Goal: Information Seeking & Learning: Learn about a topic

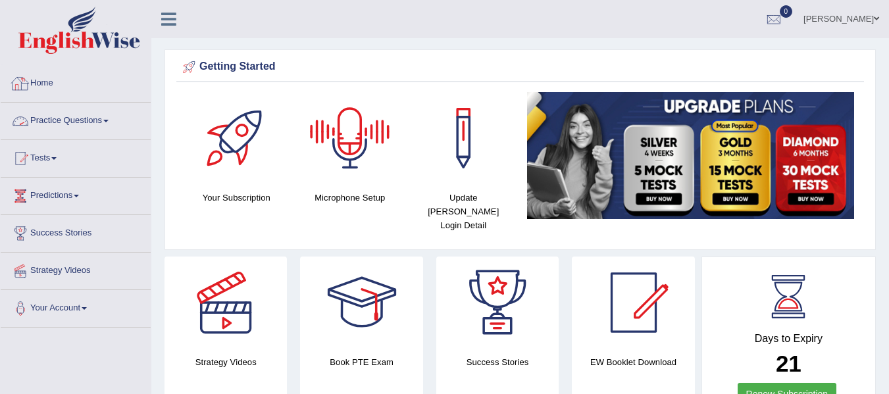
click at [49, 88] on link "Home" at bounding box center [76, 81] width 150 height 33
click at [724, 173] on img at bounding box center [691, 155] width 328 height 127
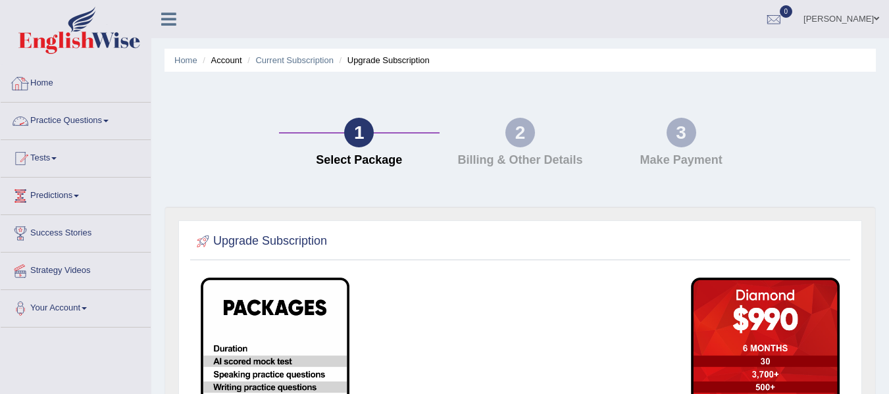
click at [41, 90] on link "Home" at bounding box center [76, 81] width 150 height 33
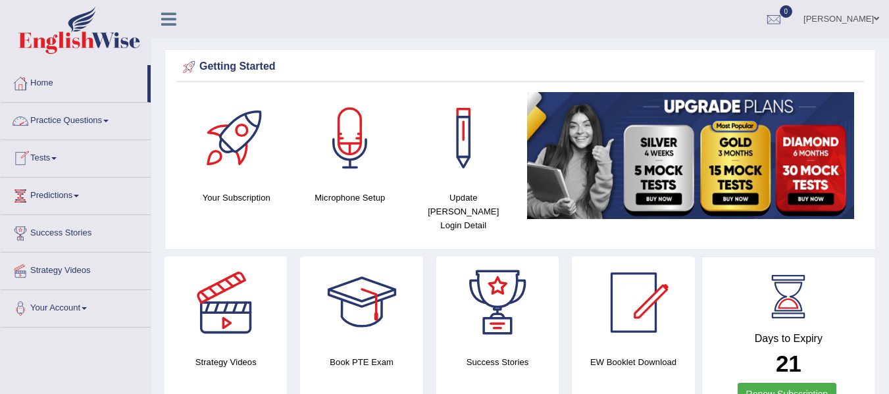
click at [109, 125] on link "Practice Questions" at bounding box center [76, 119] width 150 height 33
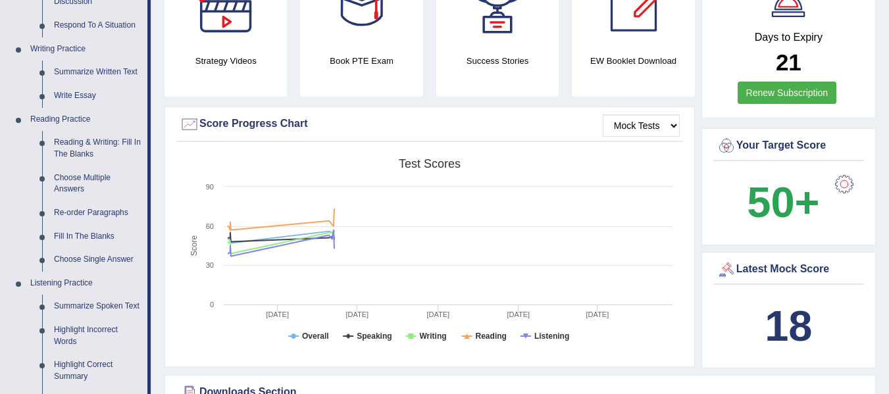
scroll to position [316, 0]
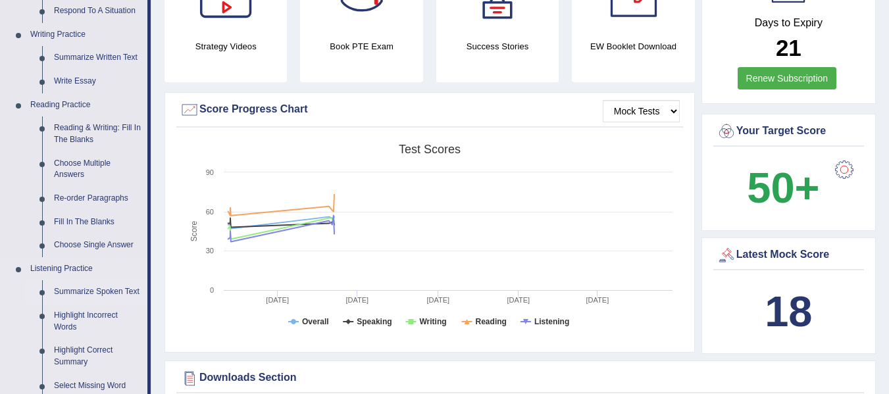
click at [101, 290] on link "Summarize Spoken Text" at bounding box center [97, 292] width 99 height 24
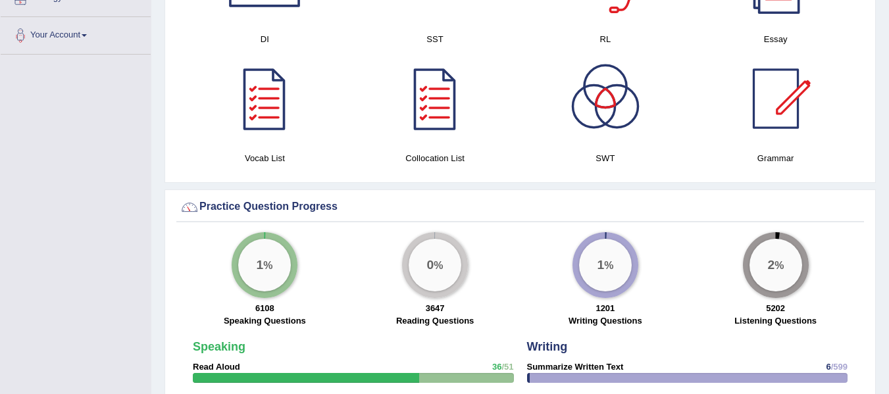
scroll to position [784, 0]
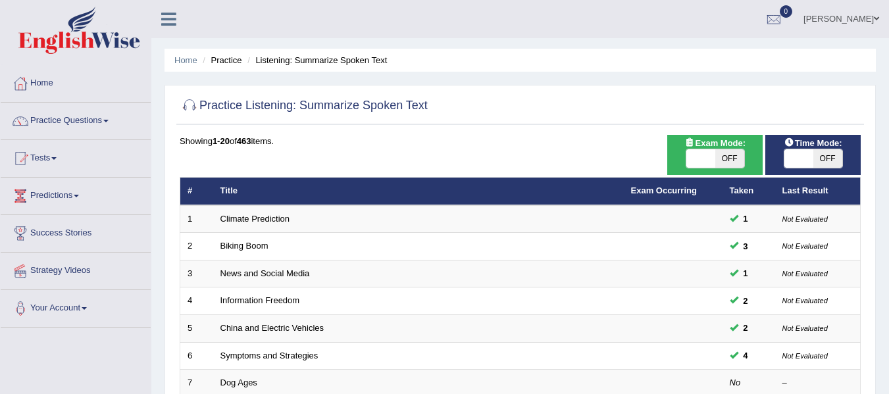
click at [737, 155] on span "OFF" at bounding box center [729, 158] width 29 height 18
checkbox input "true"
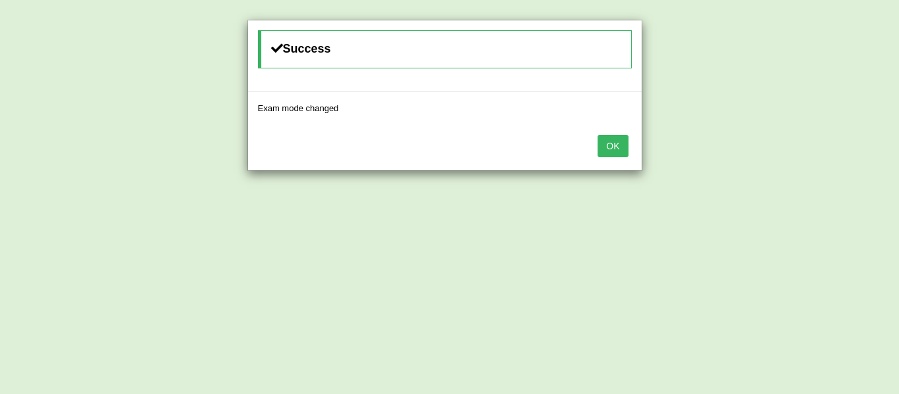
click at [625, 149] on button "OK" at bounding box center [612, 146] width 30 height 22
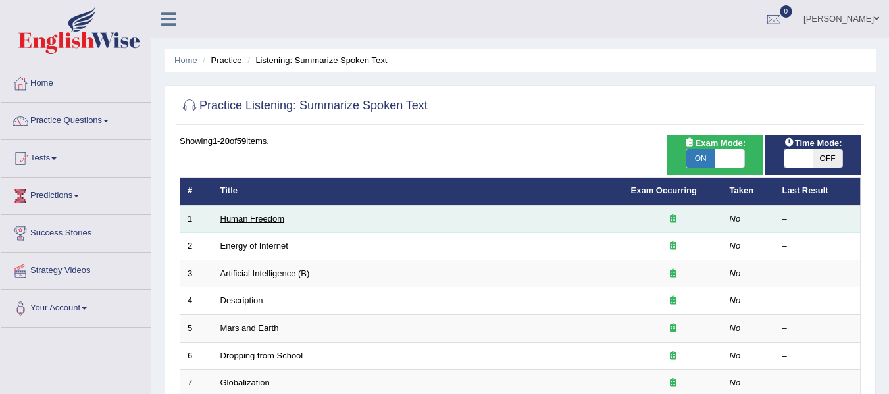
click at [257, 215] on link "Human Freedom" at bounding box center [252, 219] width 64 height 10
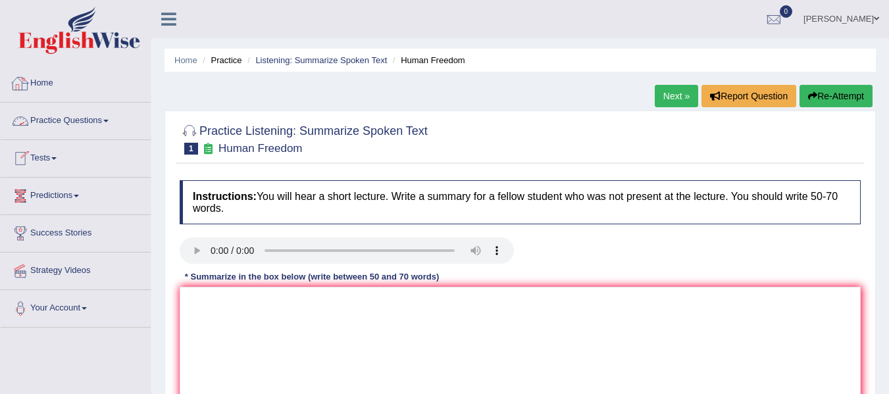
click at [47, 87] on link "Home" at bounding box center [76, 81] width 150 height 33
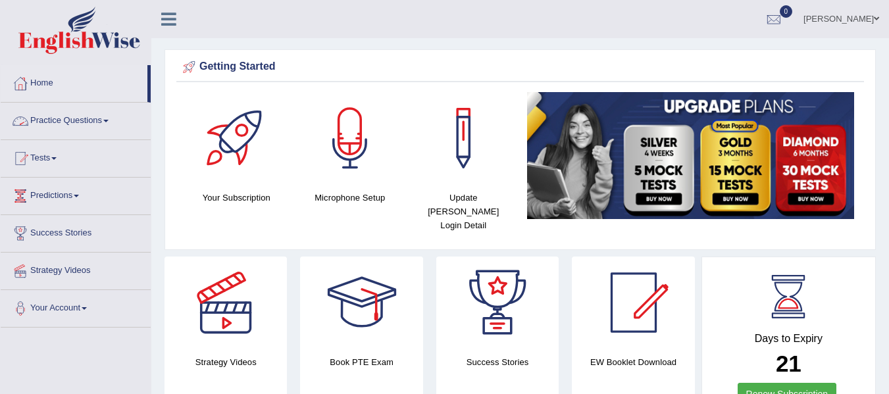
click at [105, 130] on link "Practice Questions" at bounding box center [76, 119] width 150 height 33
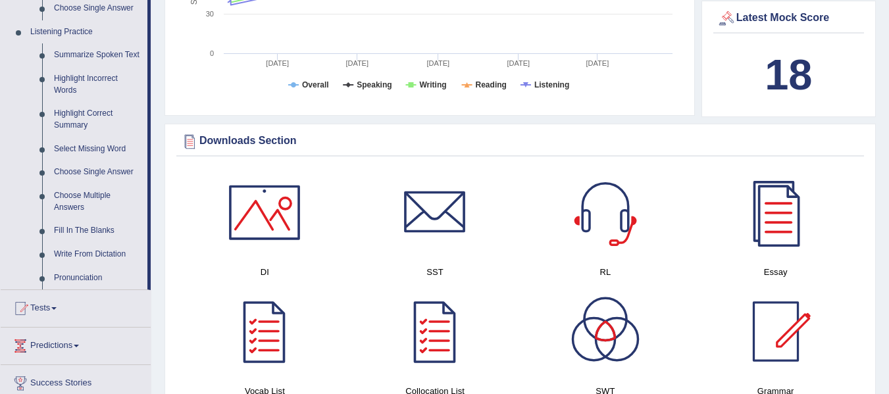
scroll to position [579, 0]
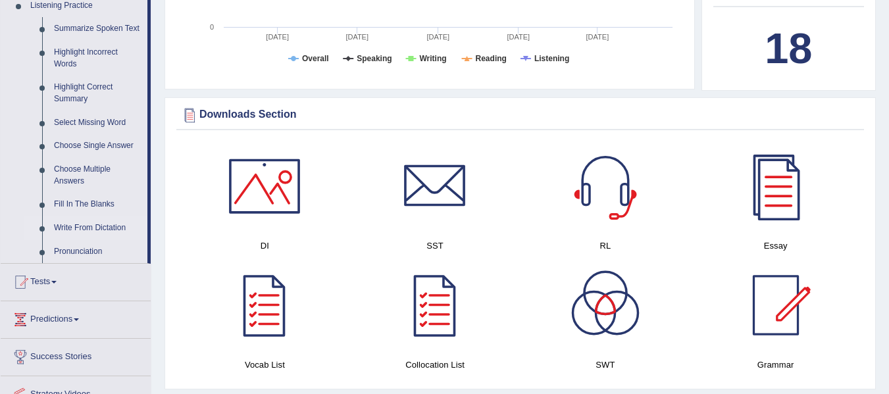
click at [91, 232] on link "Write From Dictation" at bounding box center [97, 228] width 99 height 24
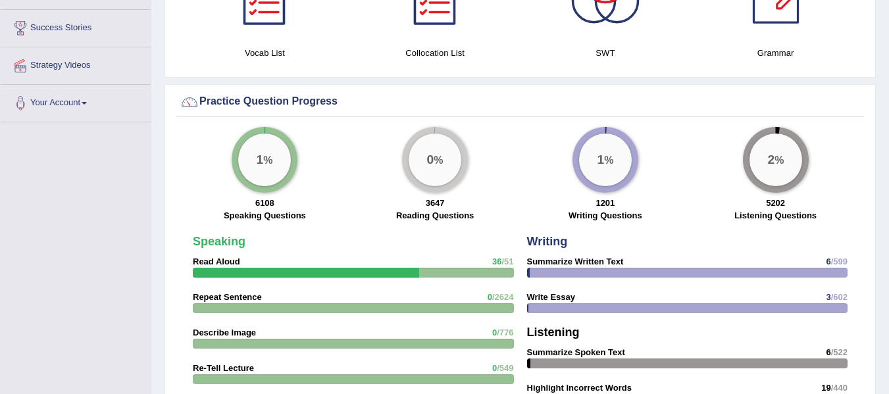
scroll to position [908, 0]
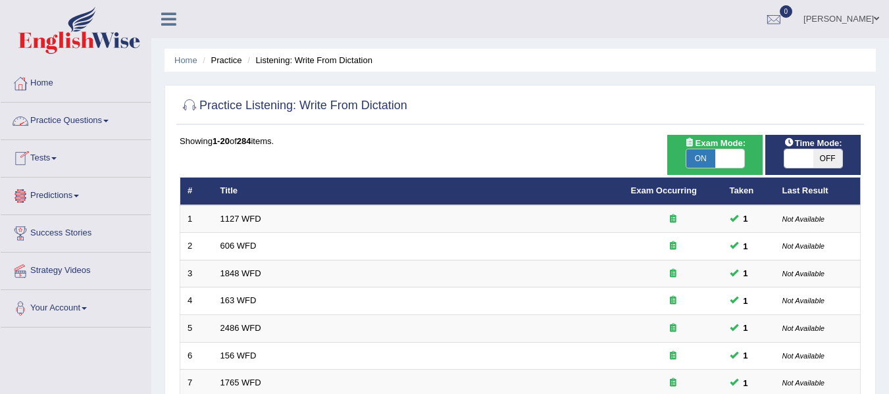
click at [108, 126] on link "Practice Questions" at bounding box center [76, 119] width 150 height 33
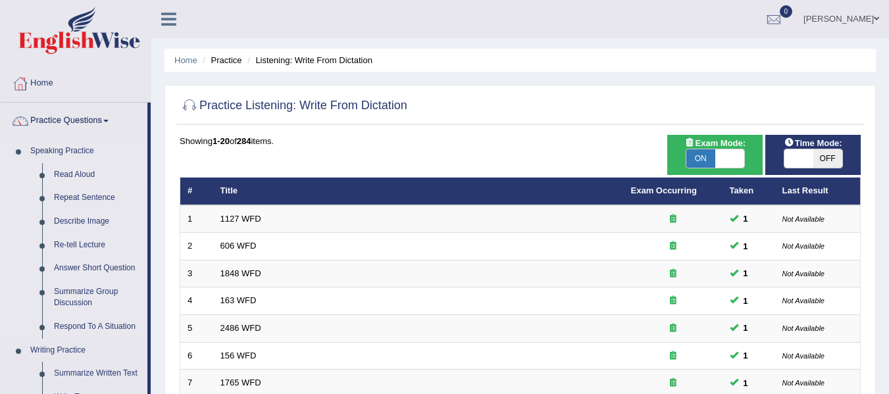
click at [68, 170] on link "Read Aloud" at bounding box center [97, 175] width 99 height 24
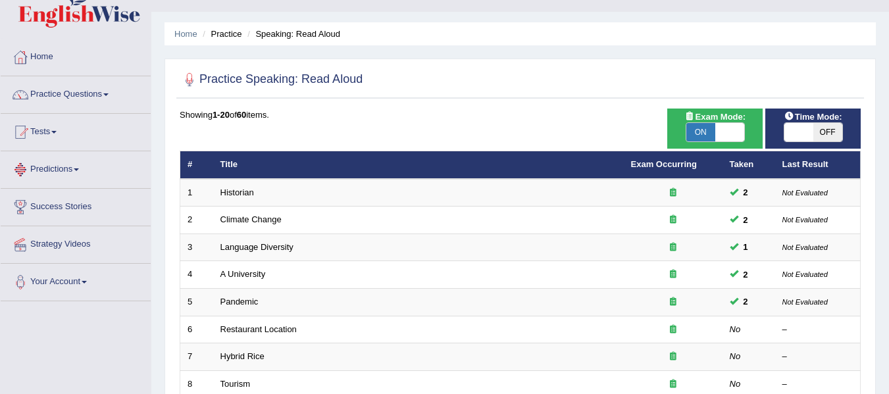
scroll to position [132, 0]
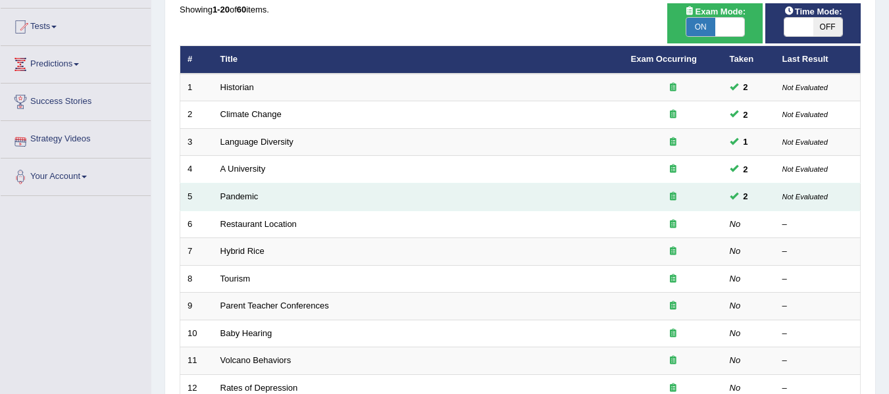
click at [241, 191] on td "Pandemic" at bounding box center [418, 198] width 411 height 28
click at [241, 197] on link "Pandemic" at bounding box center [239, 196] width 38 height 10
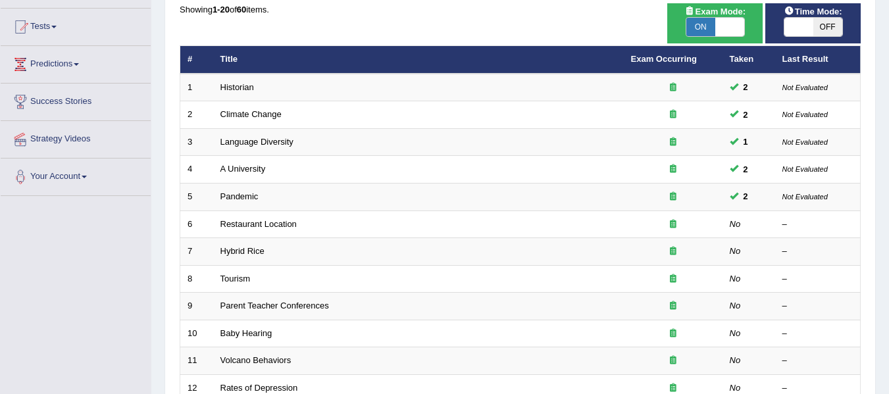
click at [827, 22] on span "OFF" at bounding box center [827, 27] width 29 height 18
checkbox input "true"
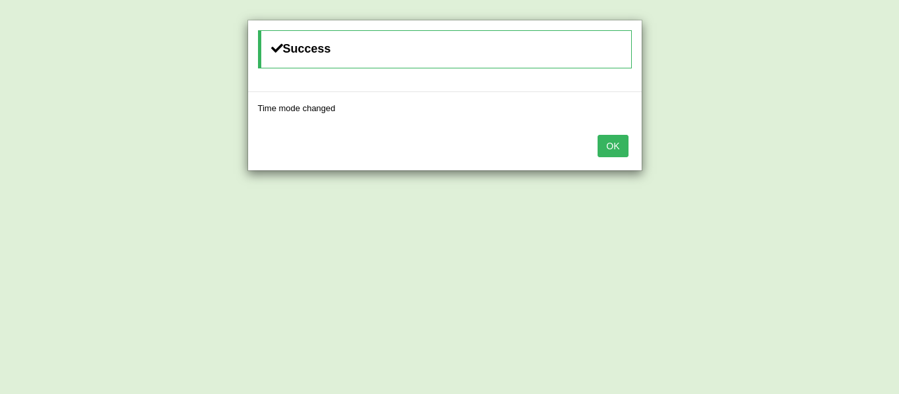
click at [600, 148] on button "OK" at bounding box center [612, 146] width 30 height 22
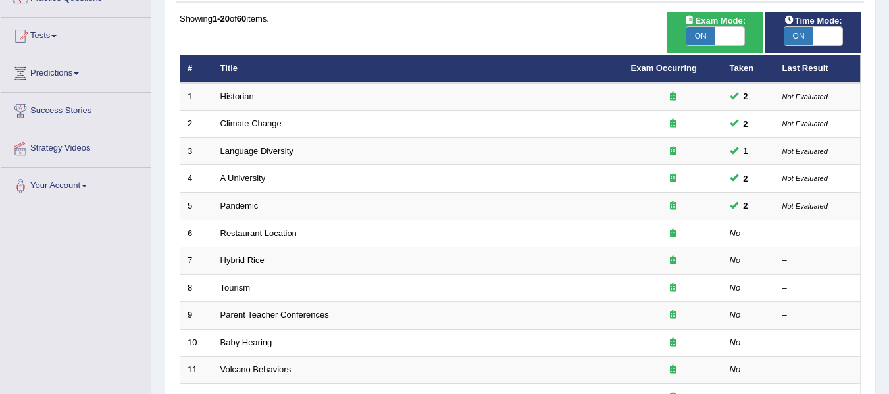
scroll to position [113, 0]
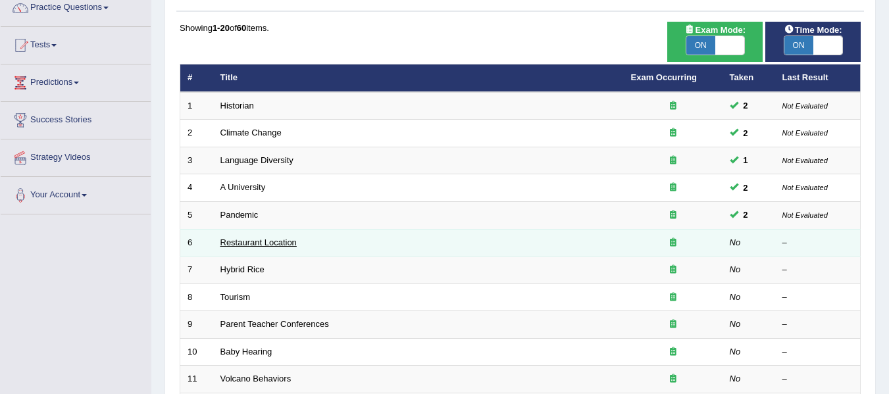
click at [293, 241] on link "Restaurant Location" at bounding box center [258, 243] width 76 height 10
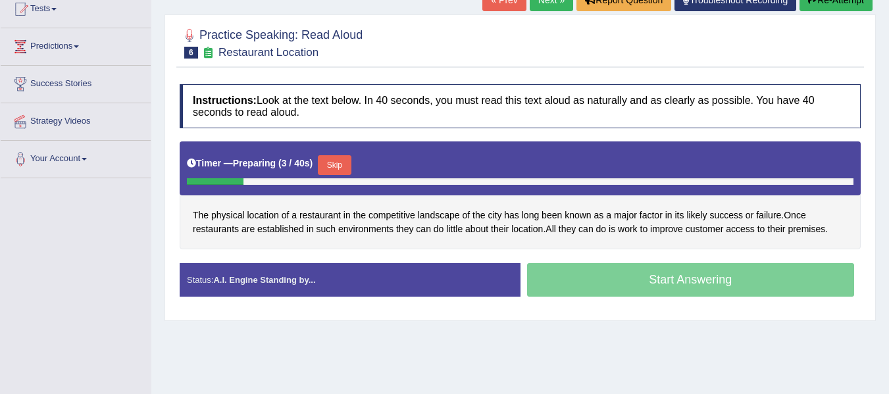
scroll to position [157, 0]
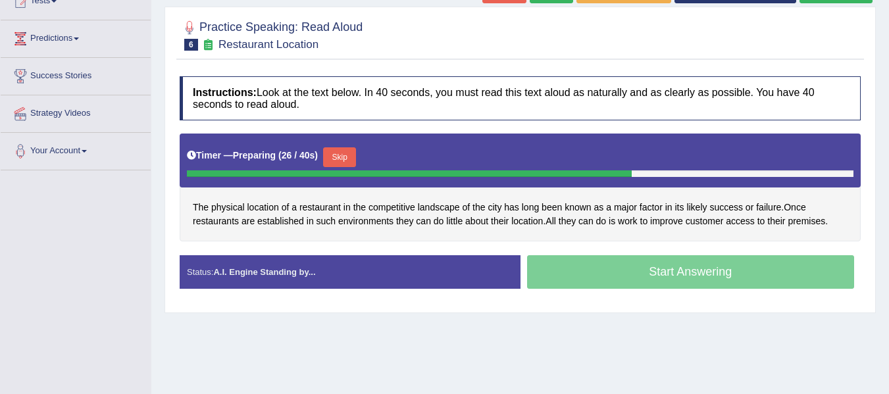
click at [347, 158] on button "Skip" at bounding box center [339, 157] width 33 height 20
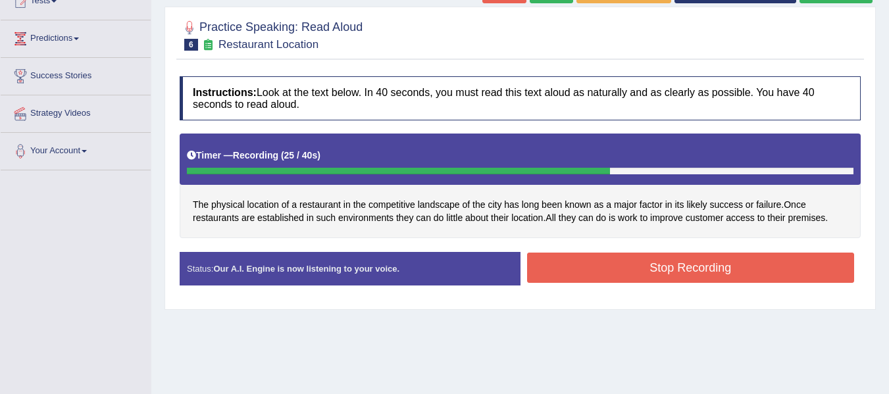
click at [569, 263] on button "Stop Recording" at bounding box center [691, 268] width 328 height 30
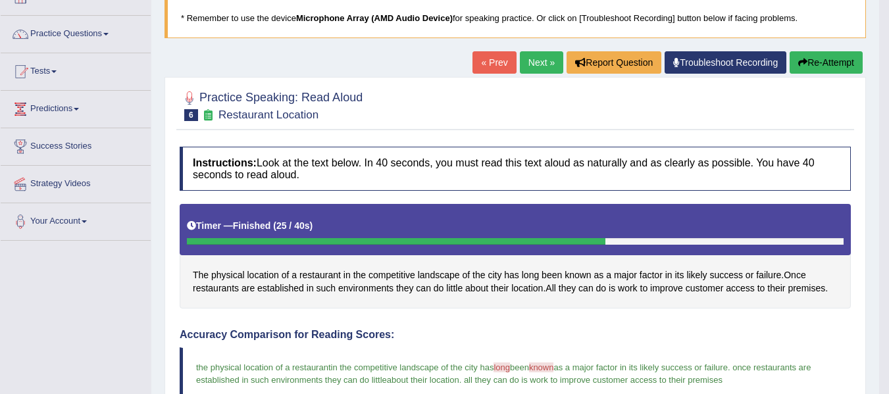
scroll to position [78, 0]
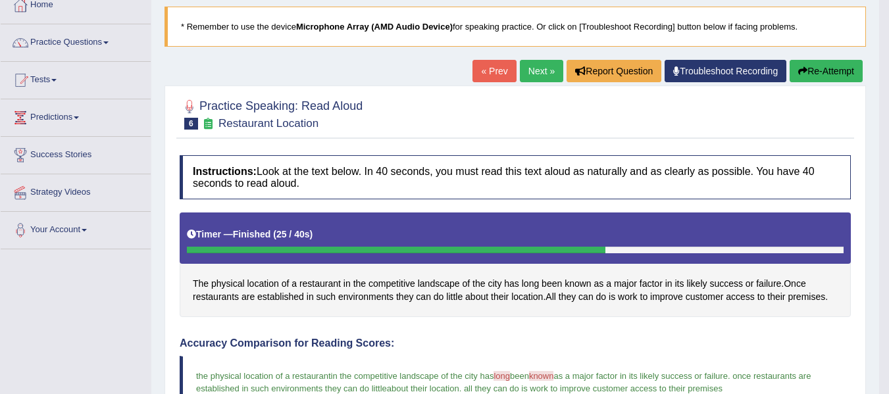
click at [533, 76] on link "Next »" at bounding box center [541, 71] width 43 height 22
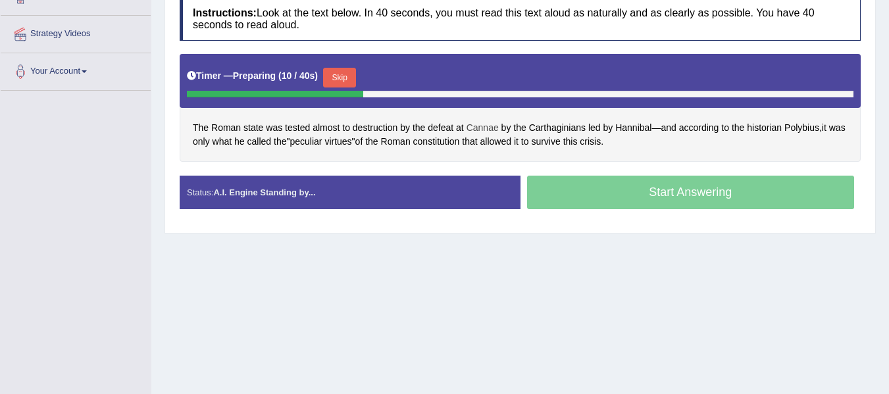
click at [478, 130] on span "Cannae" at bounding box center [483, 128] width 32 height 14
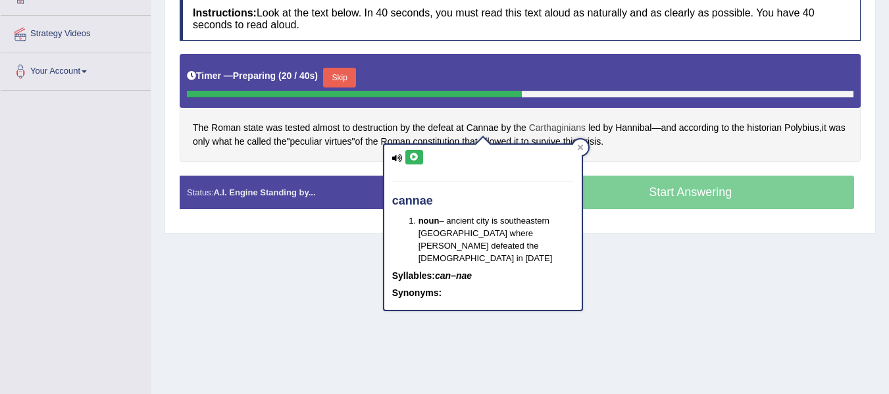
click at [559, 129] on span "Carthaginians" at bounding box center [557, 128] width 57 height 14
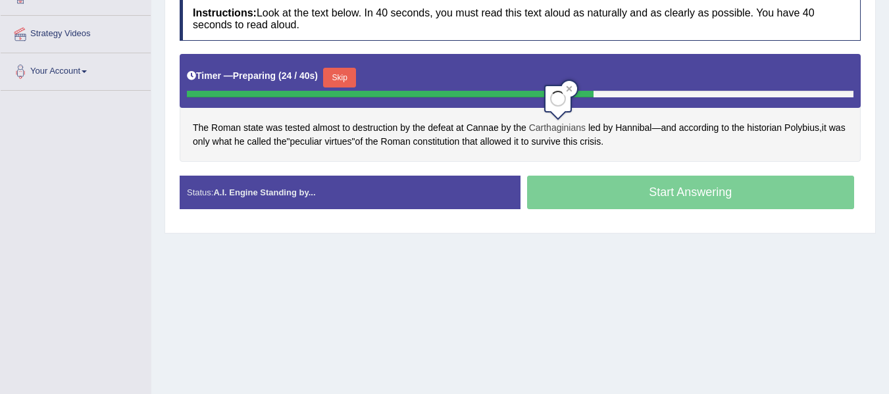
click at [557, 126] on span "Carthaginians" at bounding box center [557, 128] width 57 height 14
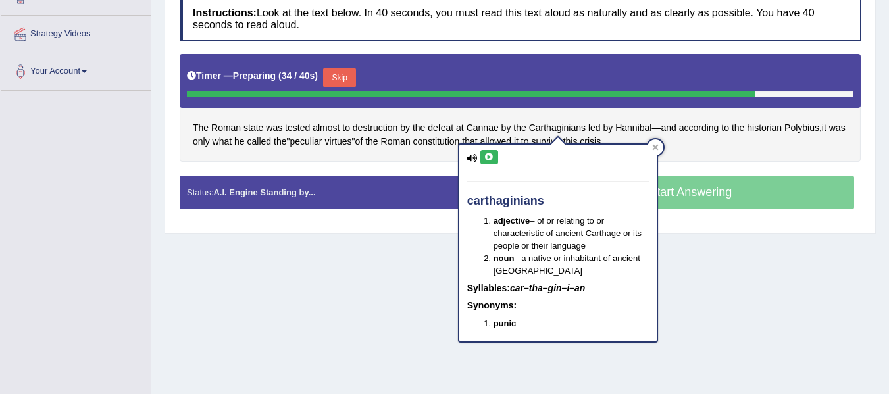
click at [271, 164] on div "Instructions: Look at the text below. In 40 seconds, you must read this text al…" at bounding box center [520, 108] width 688 height 236
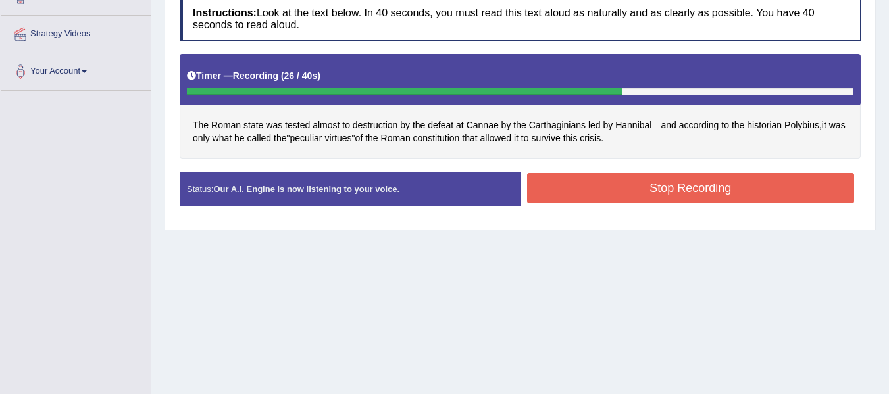
click at [643, 193] on button "Stop Recording" at bounding box center [691, 188] width 328 height 30
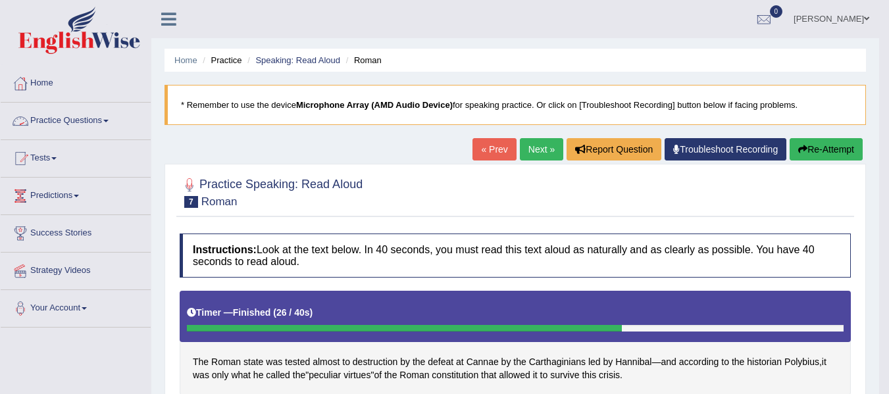
click at [105, 123] on link "Practice Questions" at bounding box center [76, 119] width 150 height 33
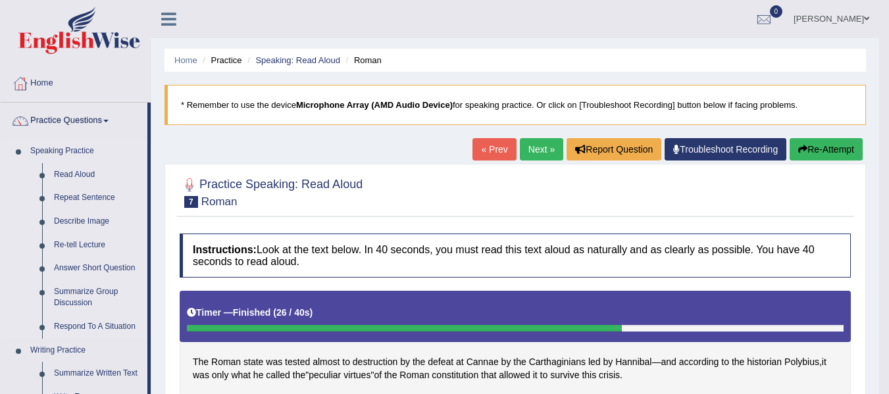
click at [20, 249] on li "Speaking Practice Read Aloud Repeat Sentence Describe Image Re-tell Lecture Ans…" at bounding box center [74, 238] width 147 height 199
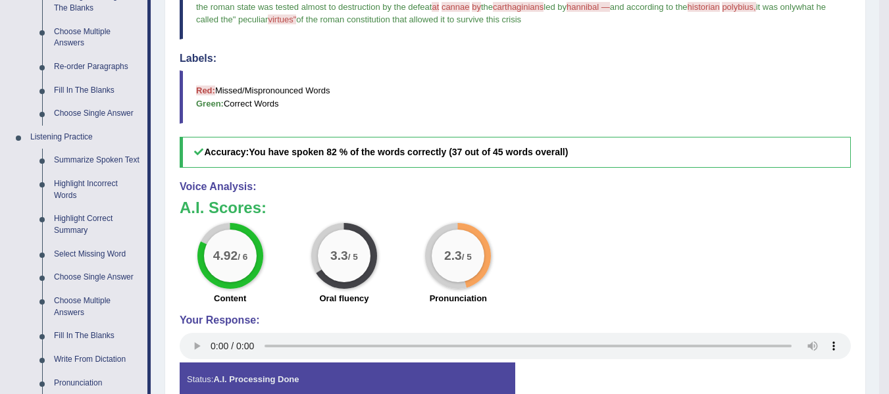
scroll to position [474, 0]
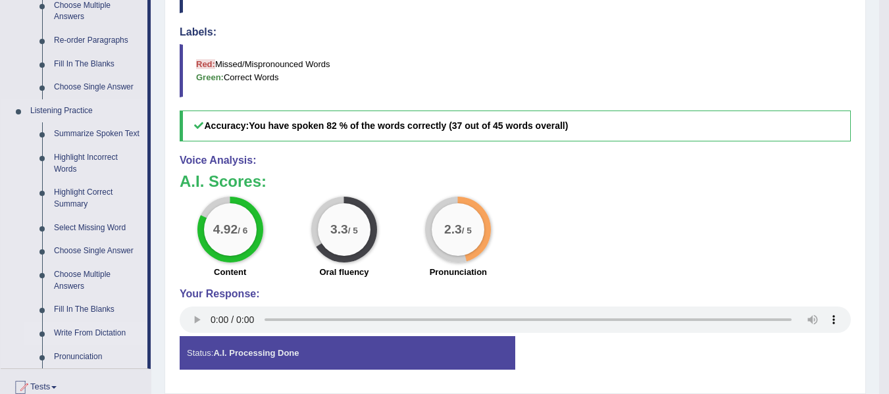
click at [100, 333] on link "Write From Dictation" at bounding box center [97, 334] width 99 height 24
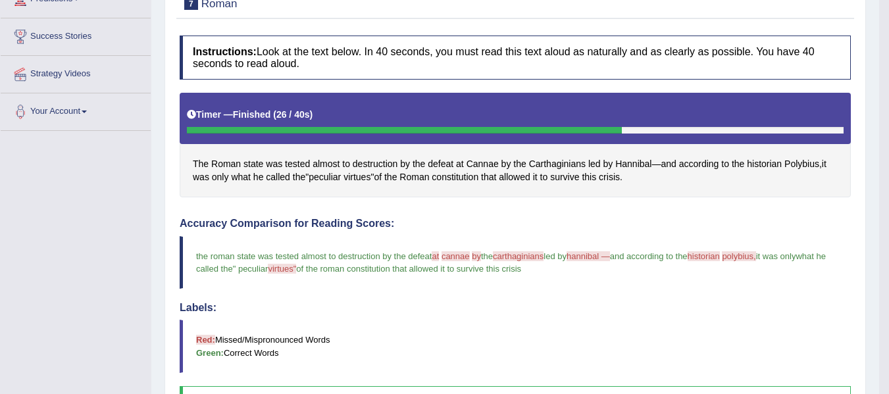
scroll to position [176, 0]
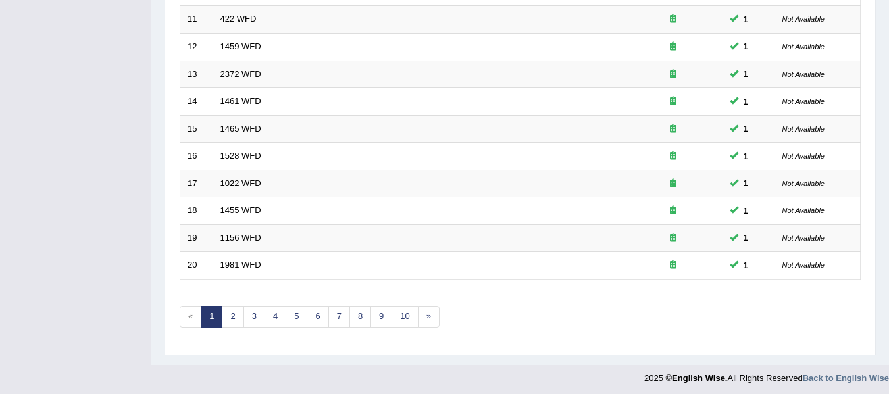
scroll to position [474, 0]
click at [238, 316] on link "2" at bounding box center [233, 316] width 22 height 22
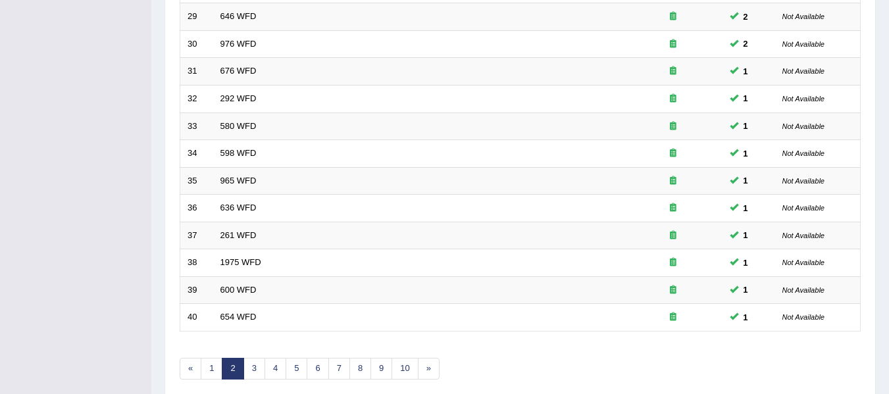
scroll to position [447, 0]
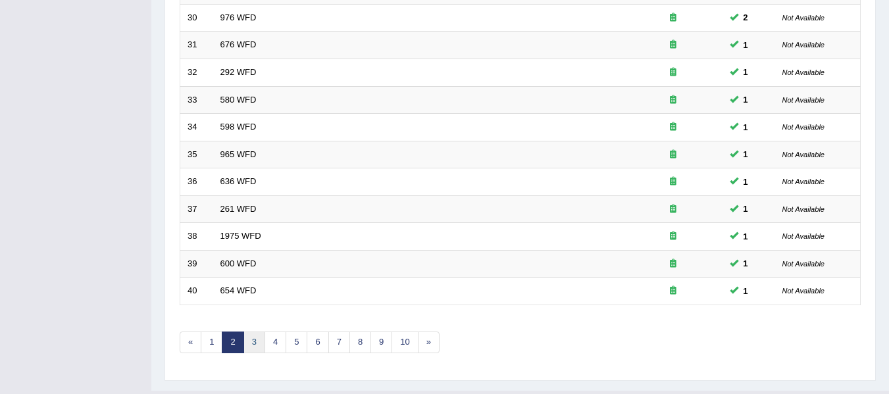
click at [253, 338] on link "3" at bounding box center [254, 343] width 22 height 22
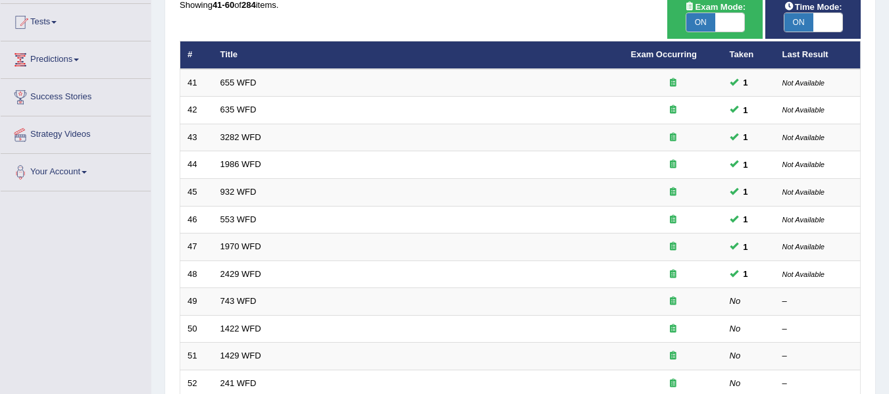
scroll to position [158, 0]
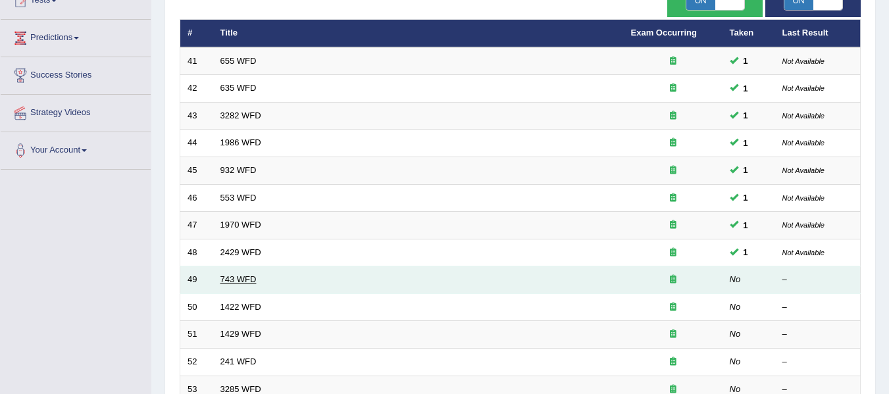
click at [238, 278] on link "743 WFD" at bounding box center [238, 279] width 36 height 10
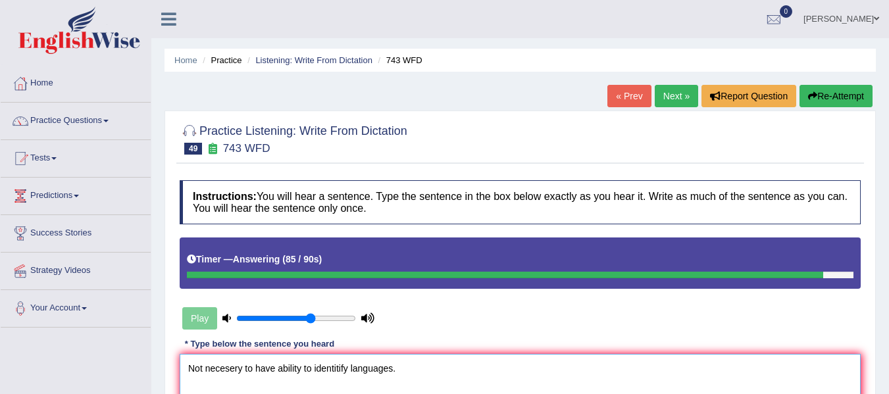
type textarea "Not necesery necces to have ability to identitify languages."
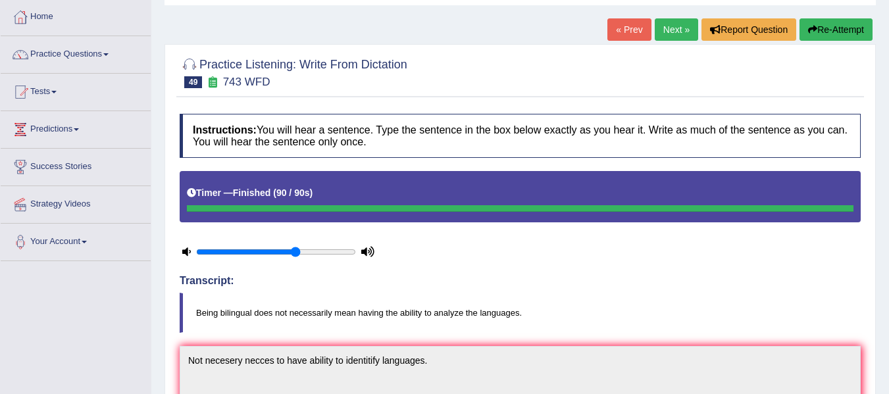
scroll to position [64, 0]
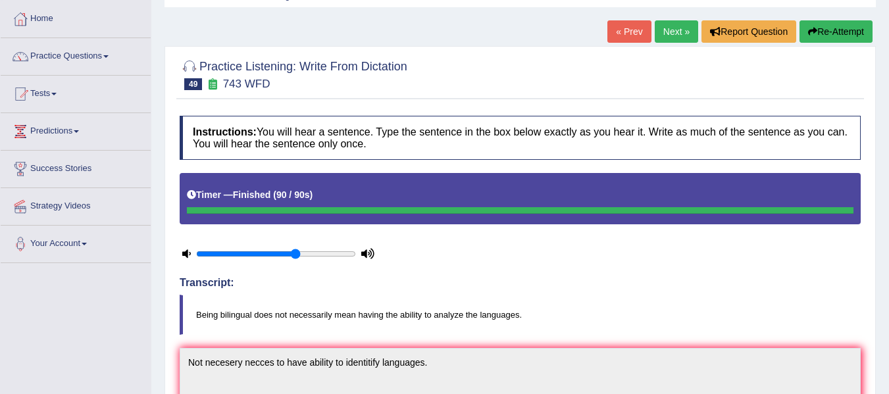
click at [680, 30] on link "Next »" at bounding box center [676, 31] width 43 height 22
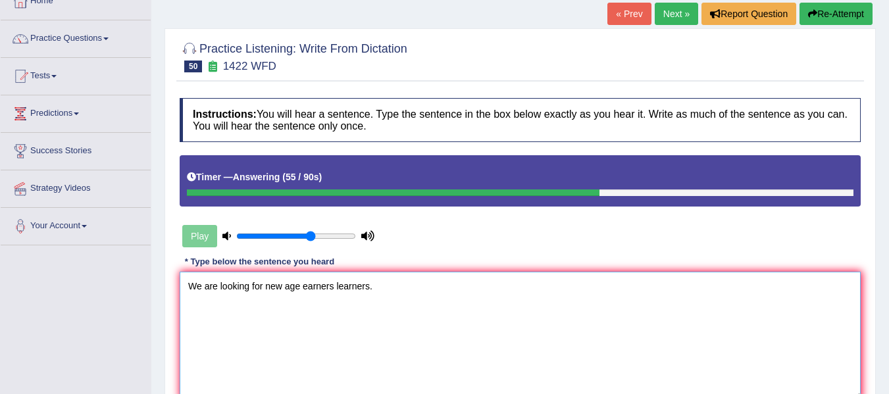
scroll to position [145, 0]
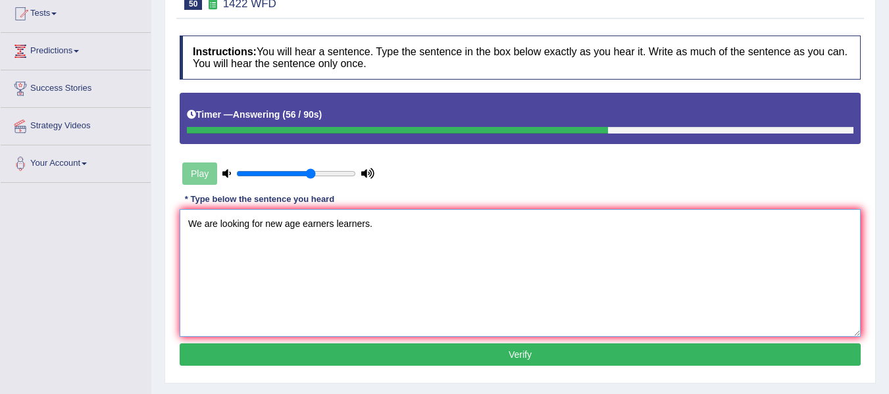
type textarea "We are looking for new age earners learners."
click at [583, 355] on button "Verify" at bounding box center [520, 354] width 681 height 22
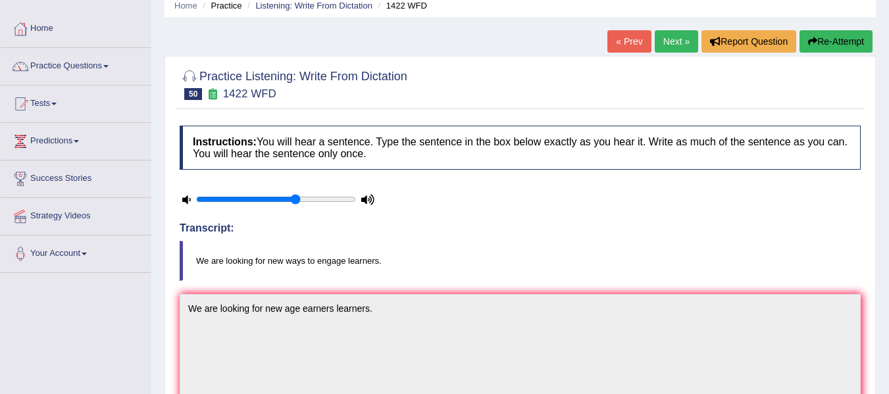
scroll to position [51, 0]
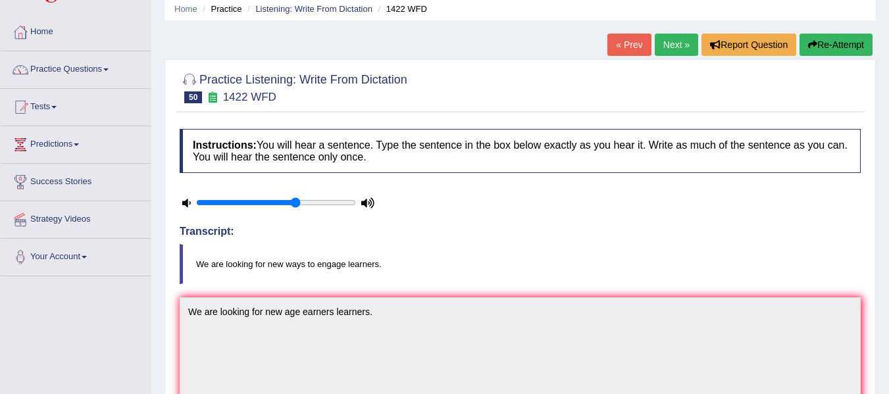
click at [665, 49] on link "Next »" at bounding box center [676, 45] width 43 height 22
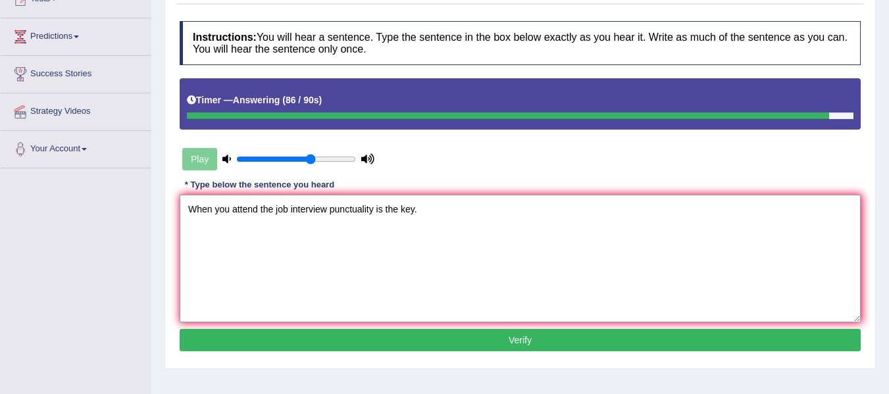
scroll to position [155, 0]
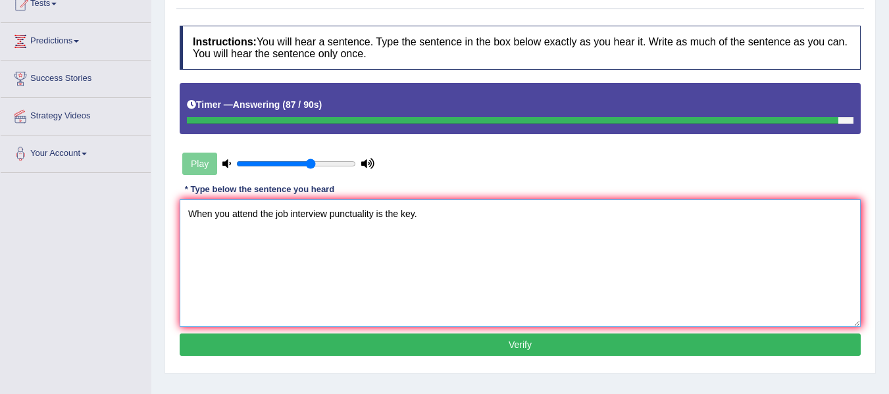
type textarea "When you attend the job interview punctuality is the key."
click at [372, 344] on button "Verify" at bounding box center [520, 345] width 681 height 22
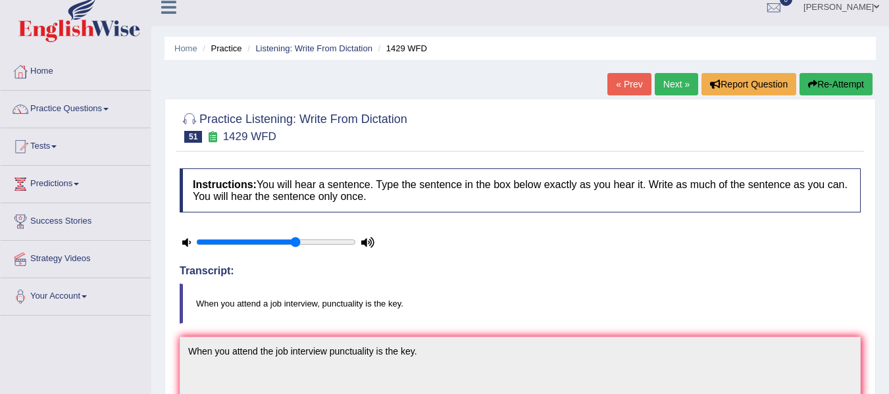
scroll to position [0, 0]
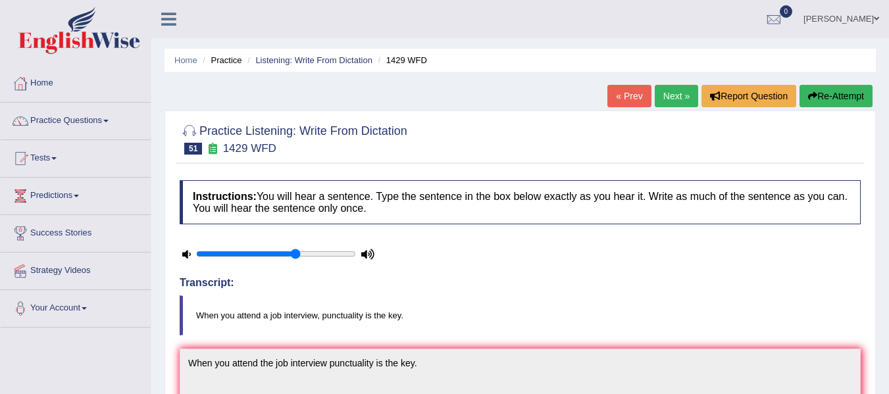
click at [660, 94] on link "Next »" at bounding box center [676, 96] width 43 height 22
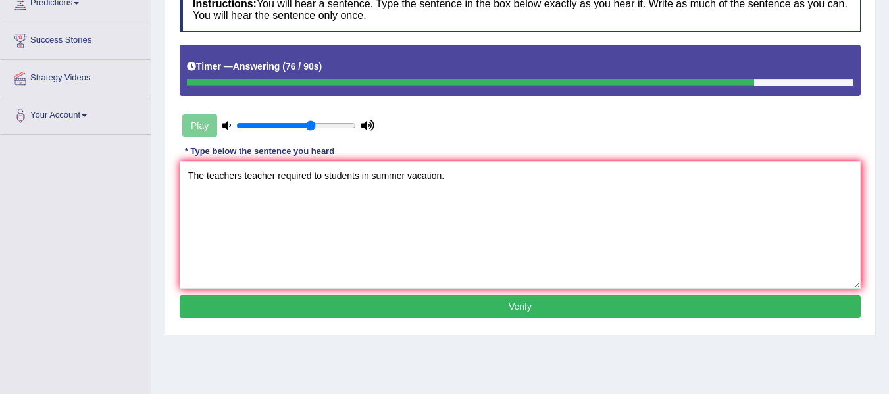
scroll to position [191, 0]
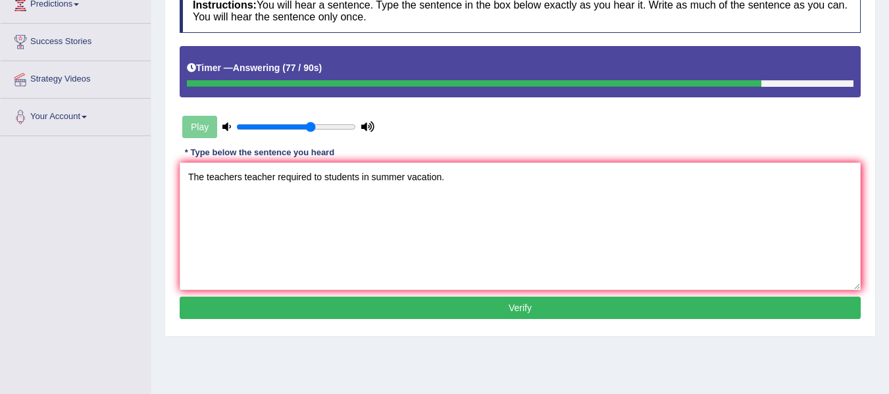
type textarea "The teachers teacher required to students in summer vacation."
click at [609, 314] on button "Verify" at bounding box center [520, 308] width 681 height 22
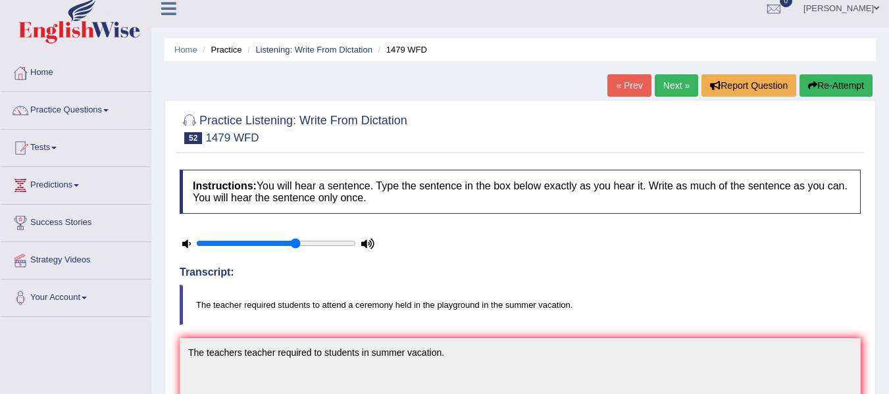
scroll to position [9, 0]
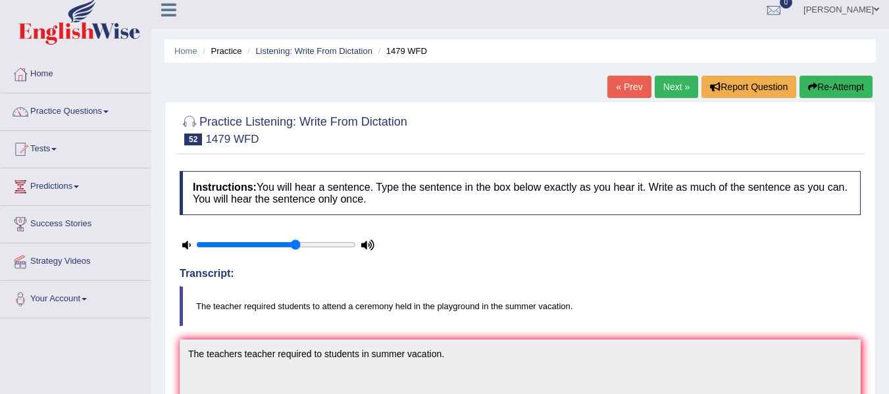
click at [657, 92] on link "Next »" at bounding box center [676, 87] width 43 height 22
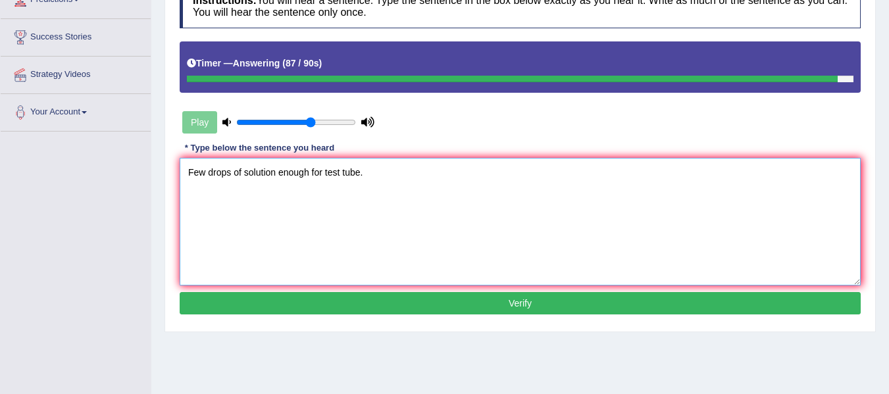
scroll to position [199, 0]
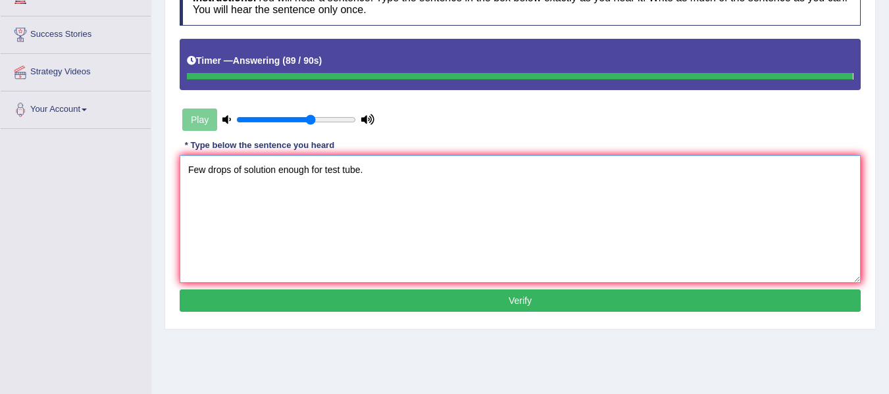
type textarea "Few drops of solution enough for test tube."
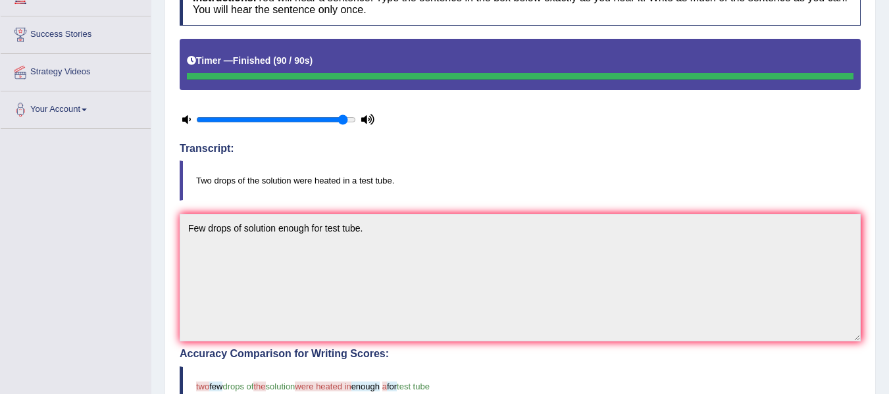
click at [346, 122] on input "range" at bounding box center [276, 119] width 160 height 11
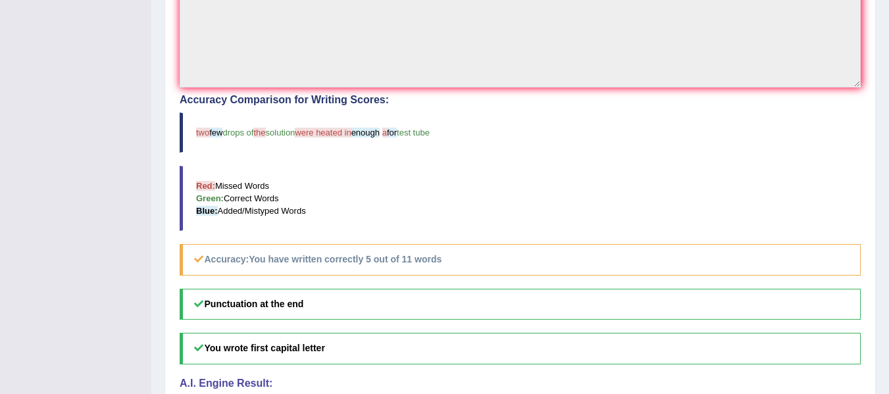
scroll to position [455, 0]
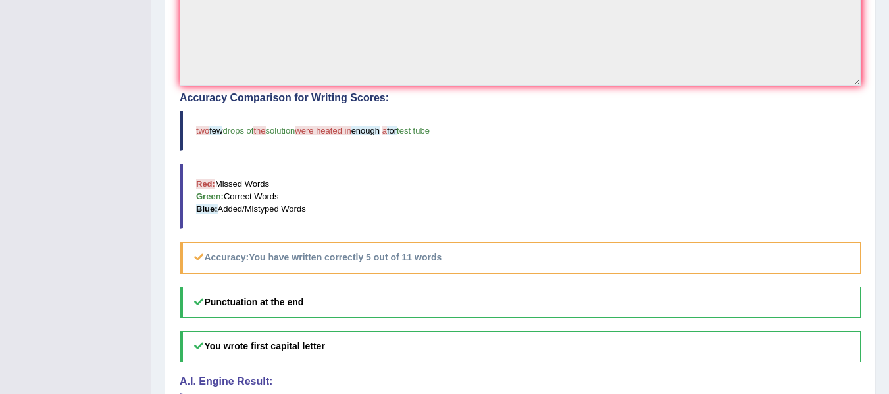
type input "1"
click at [723, 258] on h5 "Accuracy: You have written correctly 5 out of 11 words" at bounding box center [520, 257] width 681 height 31
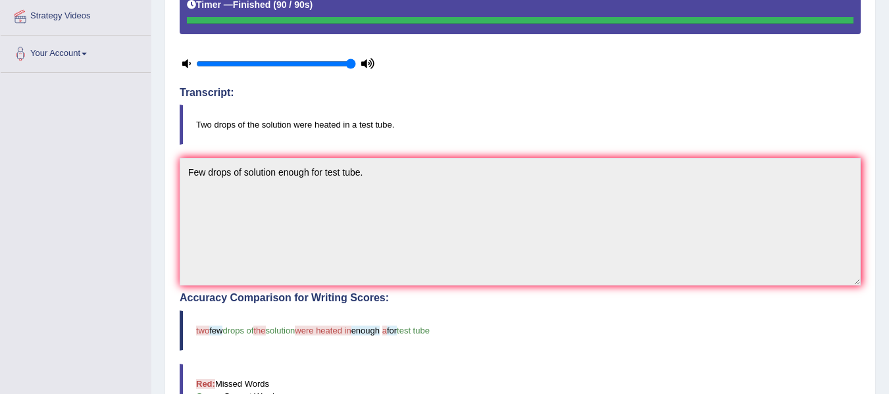
scroll to position [244, 0]
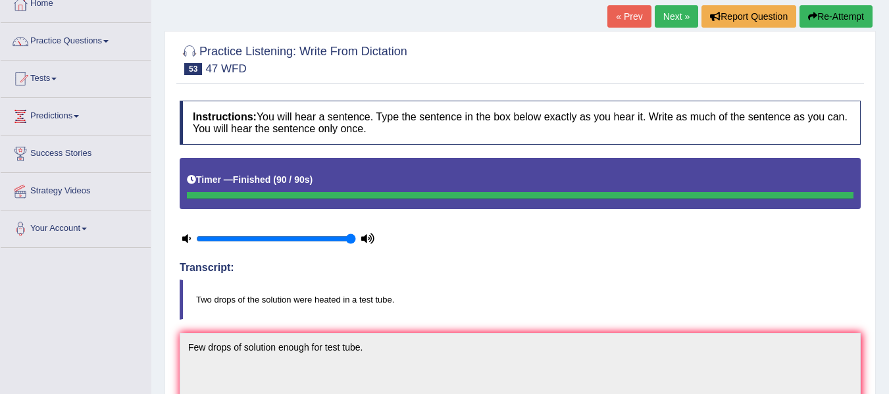
scroll to position [68, 0]
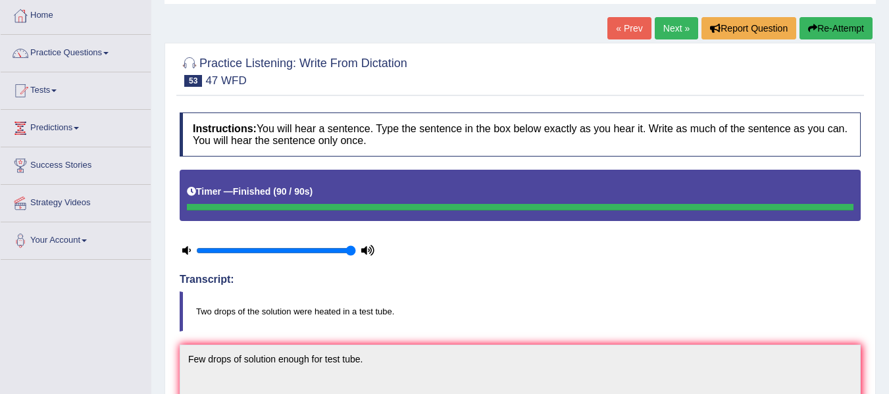
click at [665, 37] on link "Next »" at bounding box center [676, 28] width 43 height 22
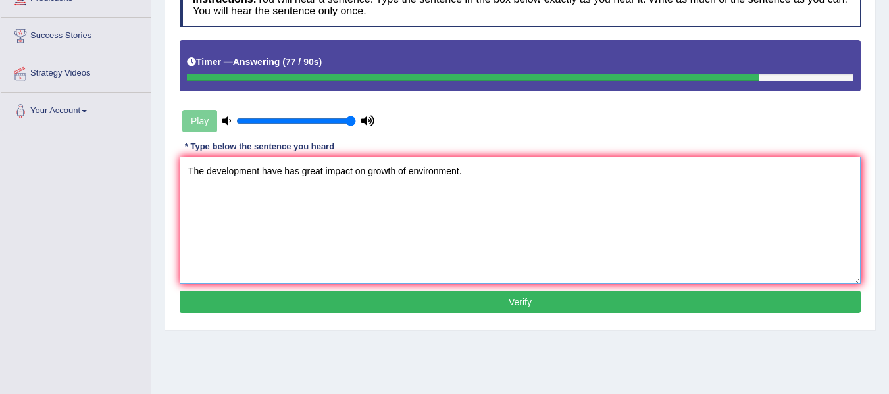
scroll to position [196, 0]
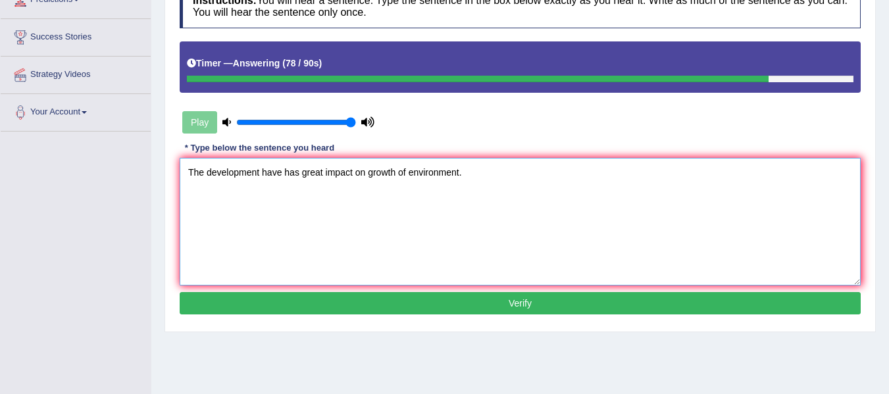
type textarea "The development have has great impact on growth of environment."
click at [574, 305] on button "Verify" at bounding box center [520, 303] width 681 height 22
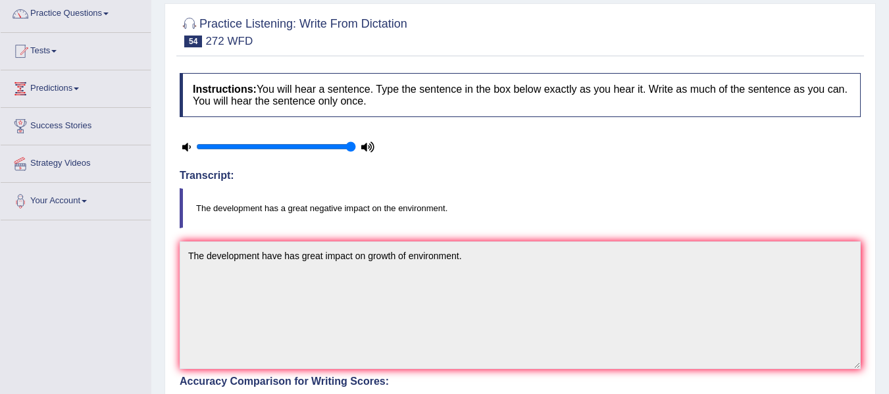
scroll to position [0, 0]
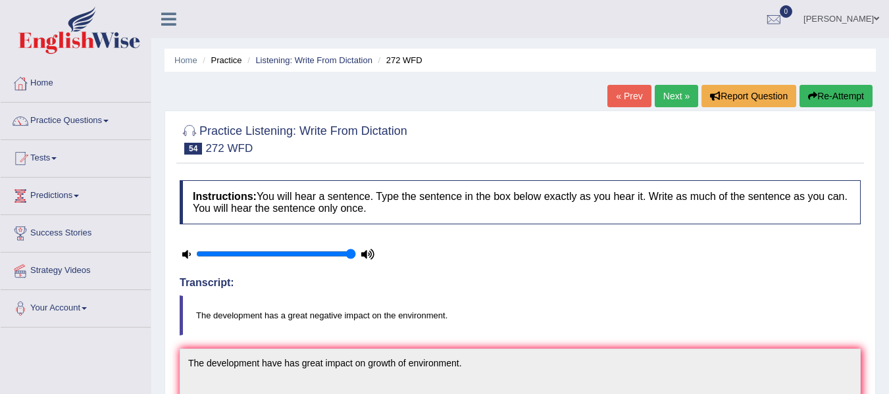
click at [668, 94] on link "Next »" at bounding box center [676, 96] width 43 height 22
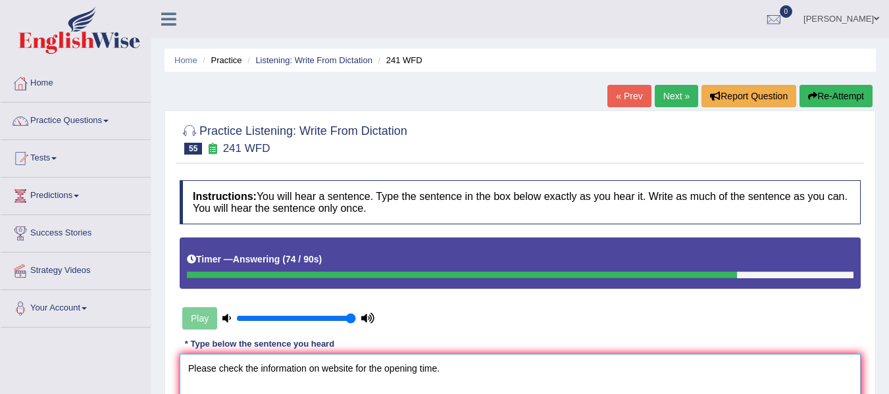
type textarea "Please check the information on website for information of the opening time."
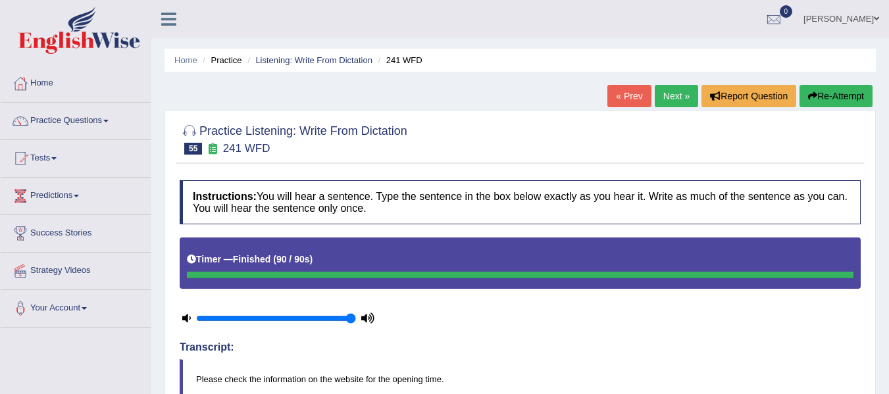
click at [669, 91] on link "Next »" at bounding box center [676, 96] width 43 height 22
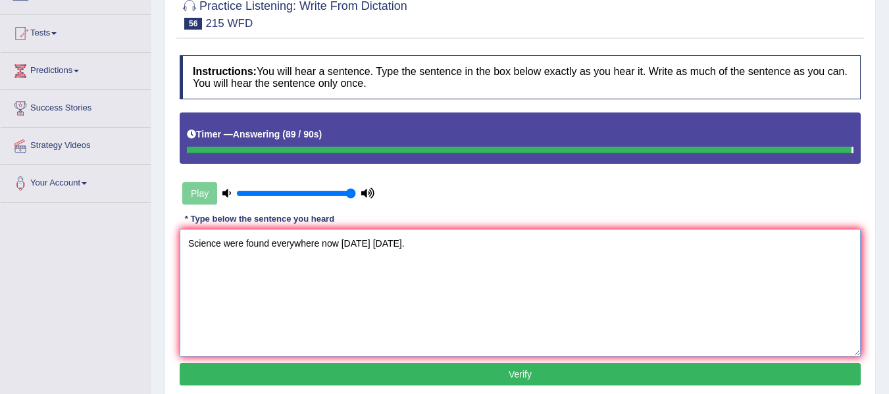
scroll to position [147, 0]
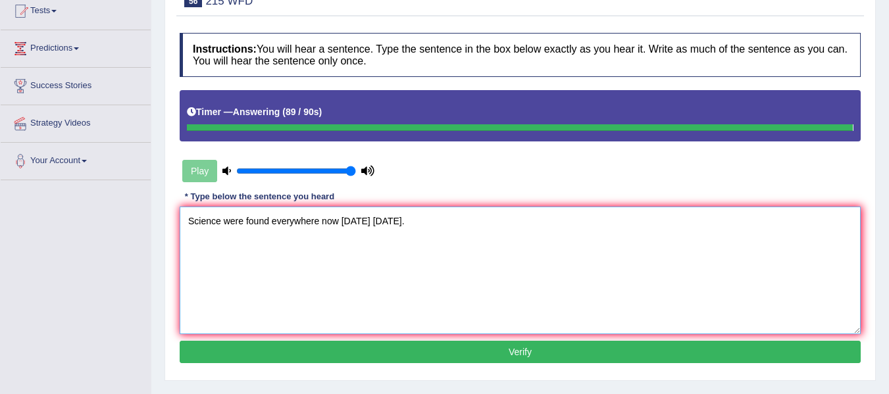
type textarea "Science were found everywhere now [DATE] [DATE]."
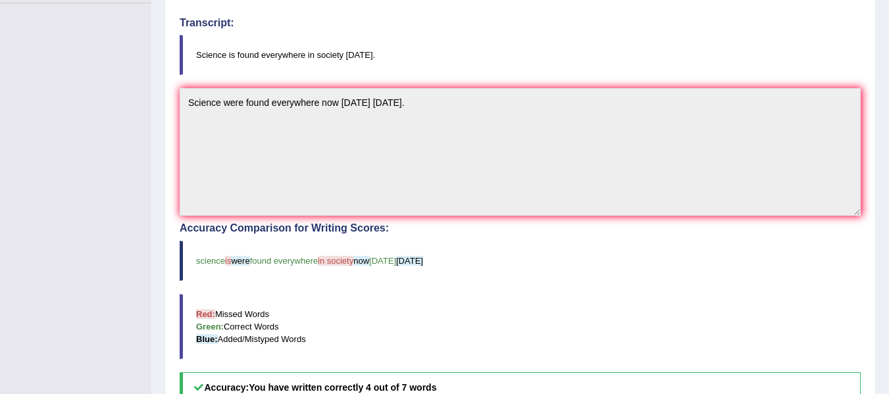
scroll to position [0, 0]
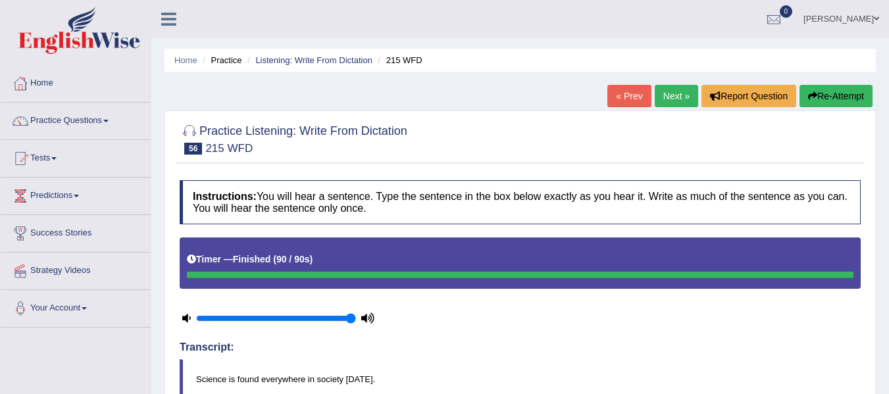
click at [670, 97] on link "Next »" at bounding box center [676, 96] width 43 height 22
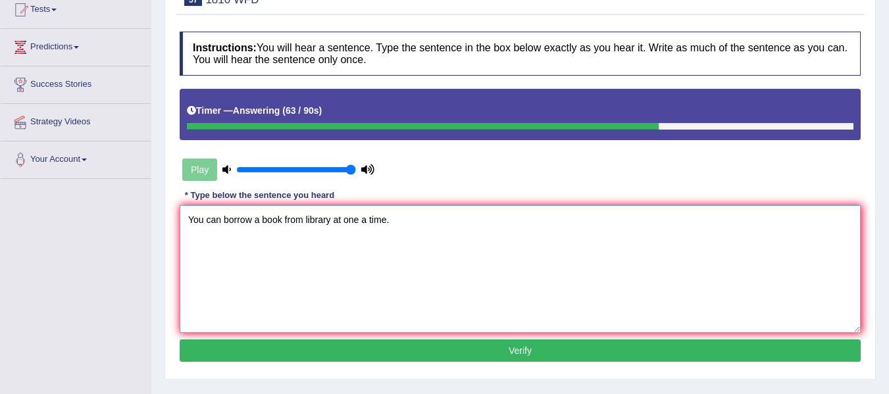
scroll to position [158, 0]
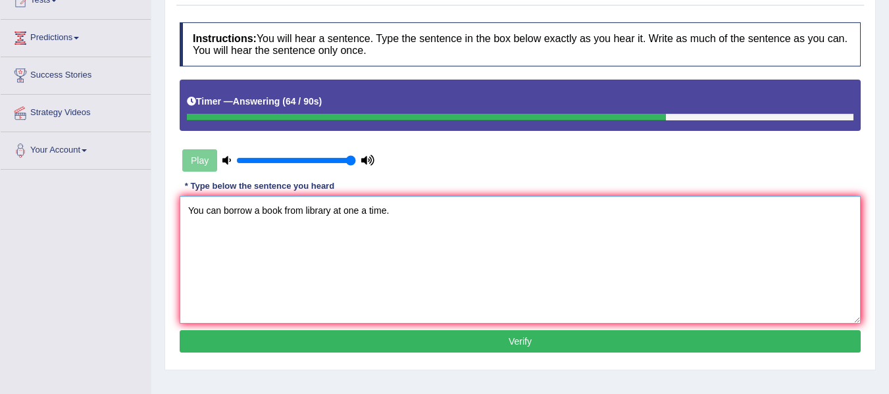
type textarea "You can borrow a book from library at one a time."
click at [758, 342] on button "Verify" at bounding box center [520, 341] width 681 height 22
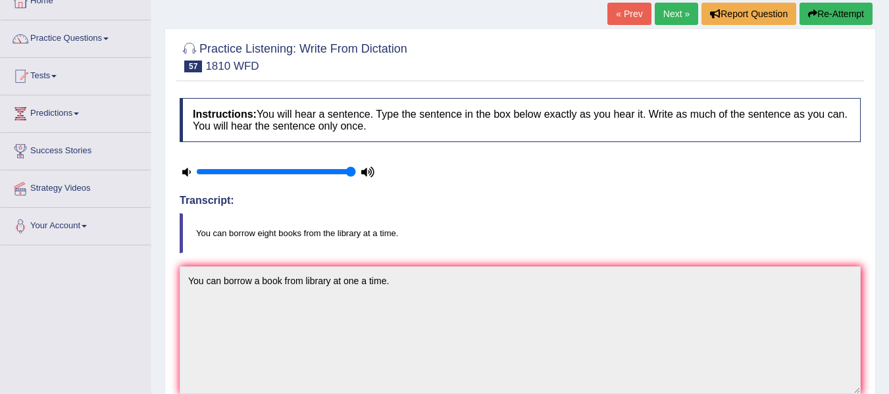
scroll to position [79, 0]
